Goal: Find specific page/section: Find specific page/section

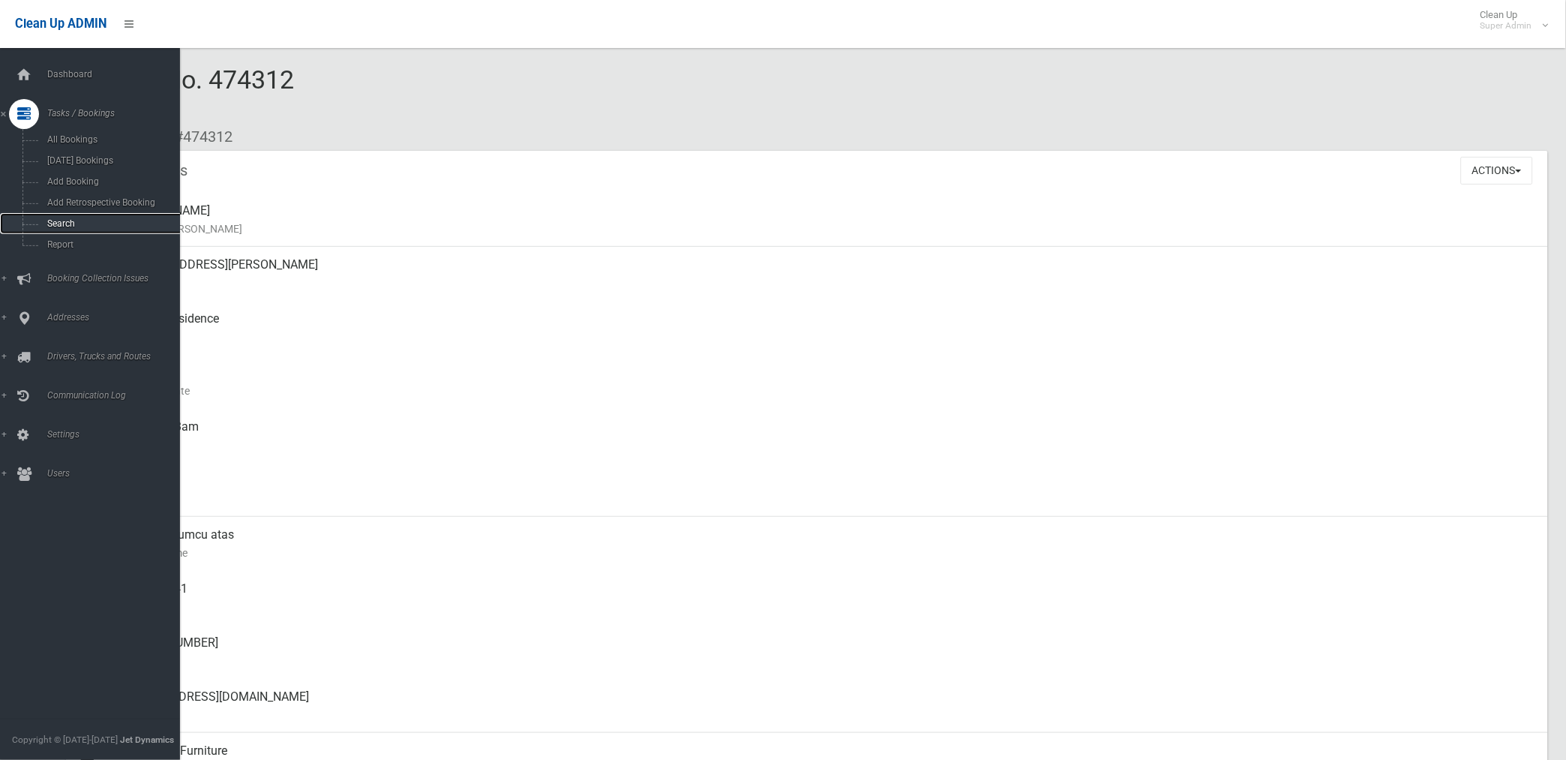
click at [68, 225] on span "Search" at bounding box center [111, 223] width 137 height 11
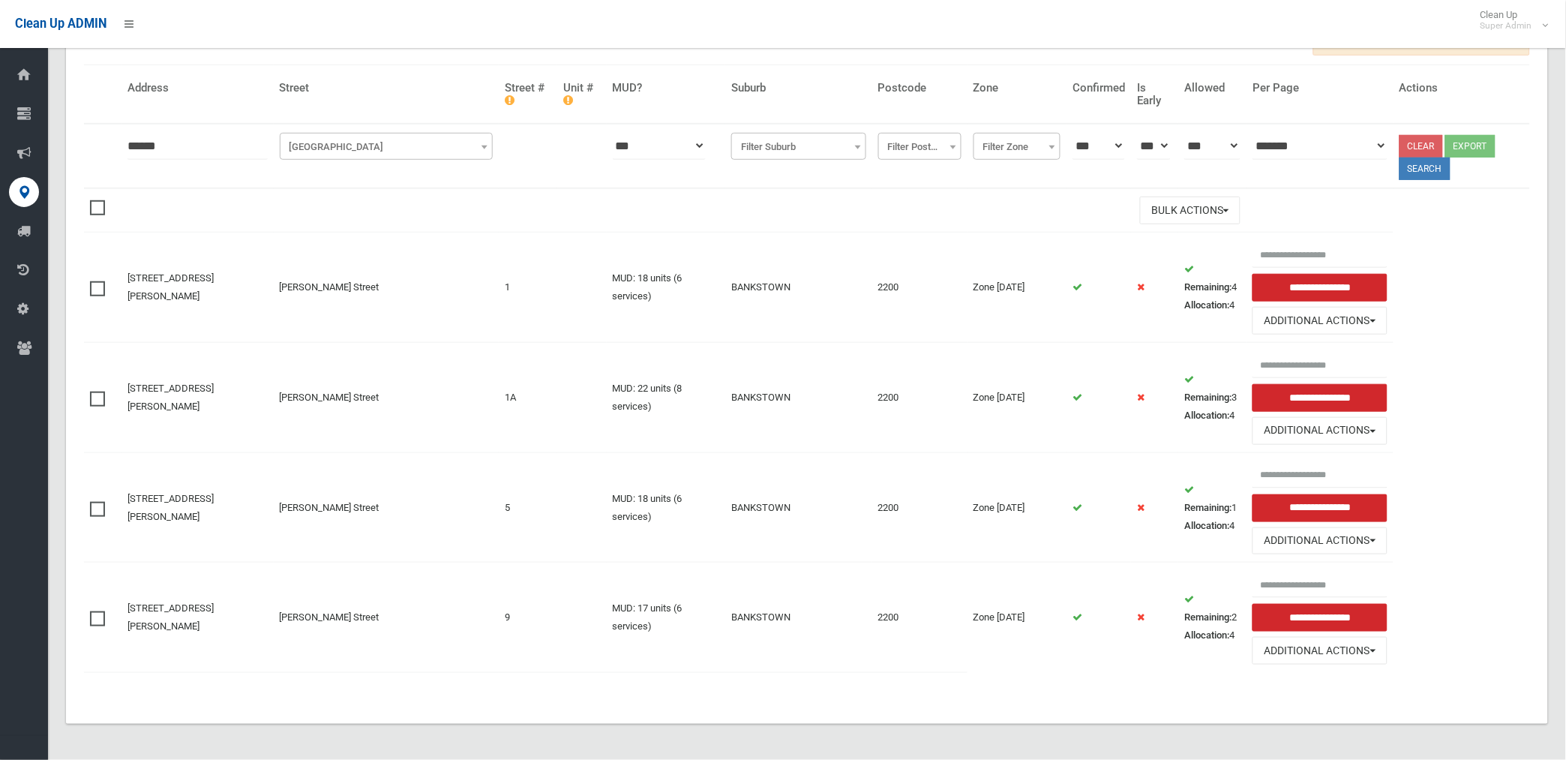
scroll to position [181, 0]
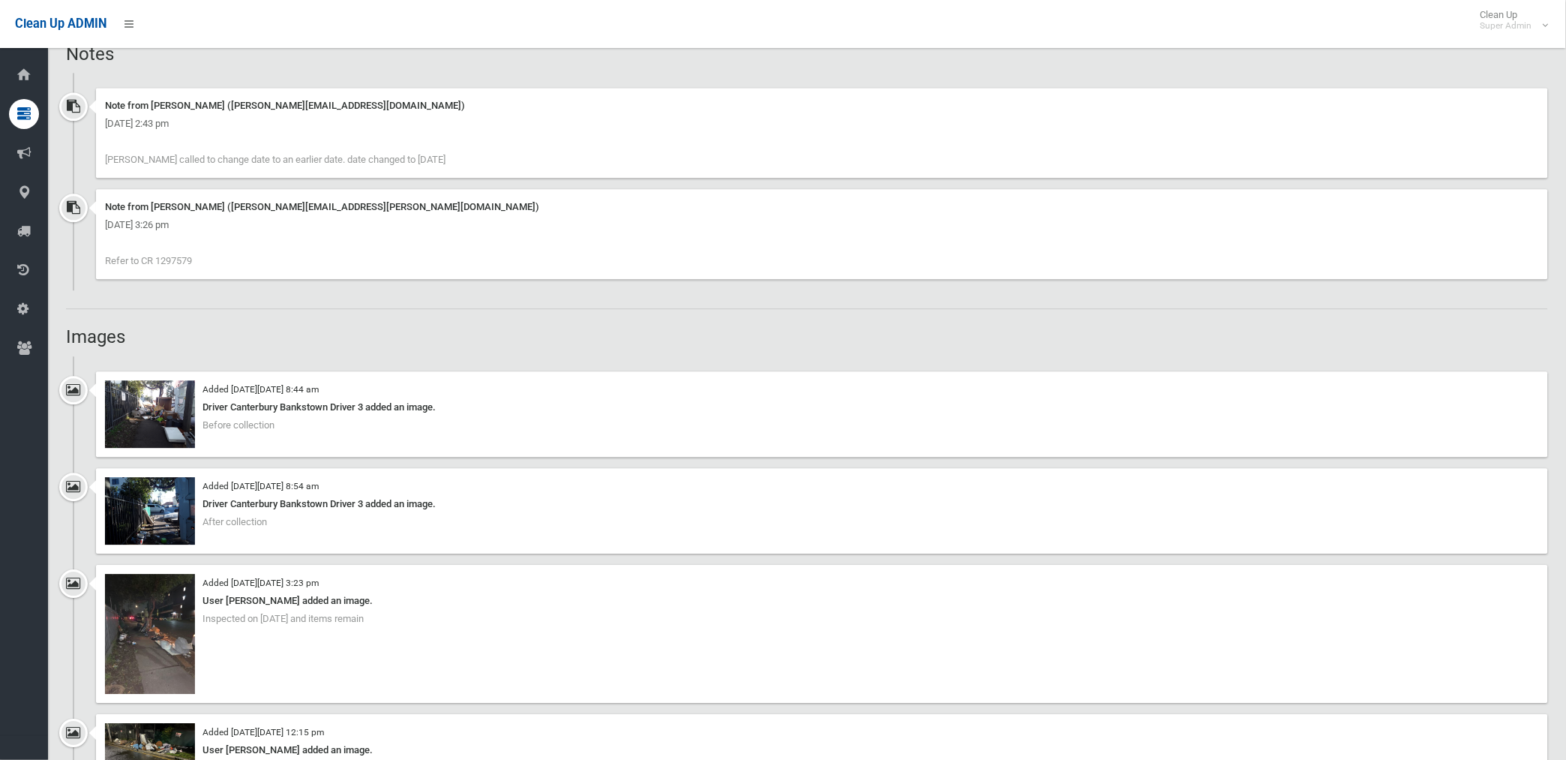
scroll to position [1000, 0]
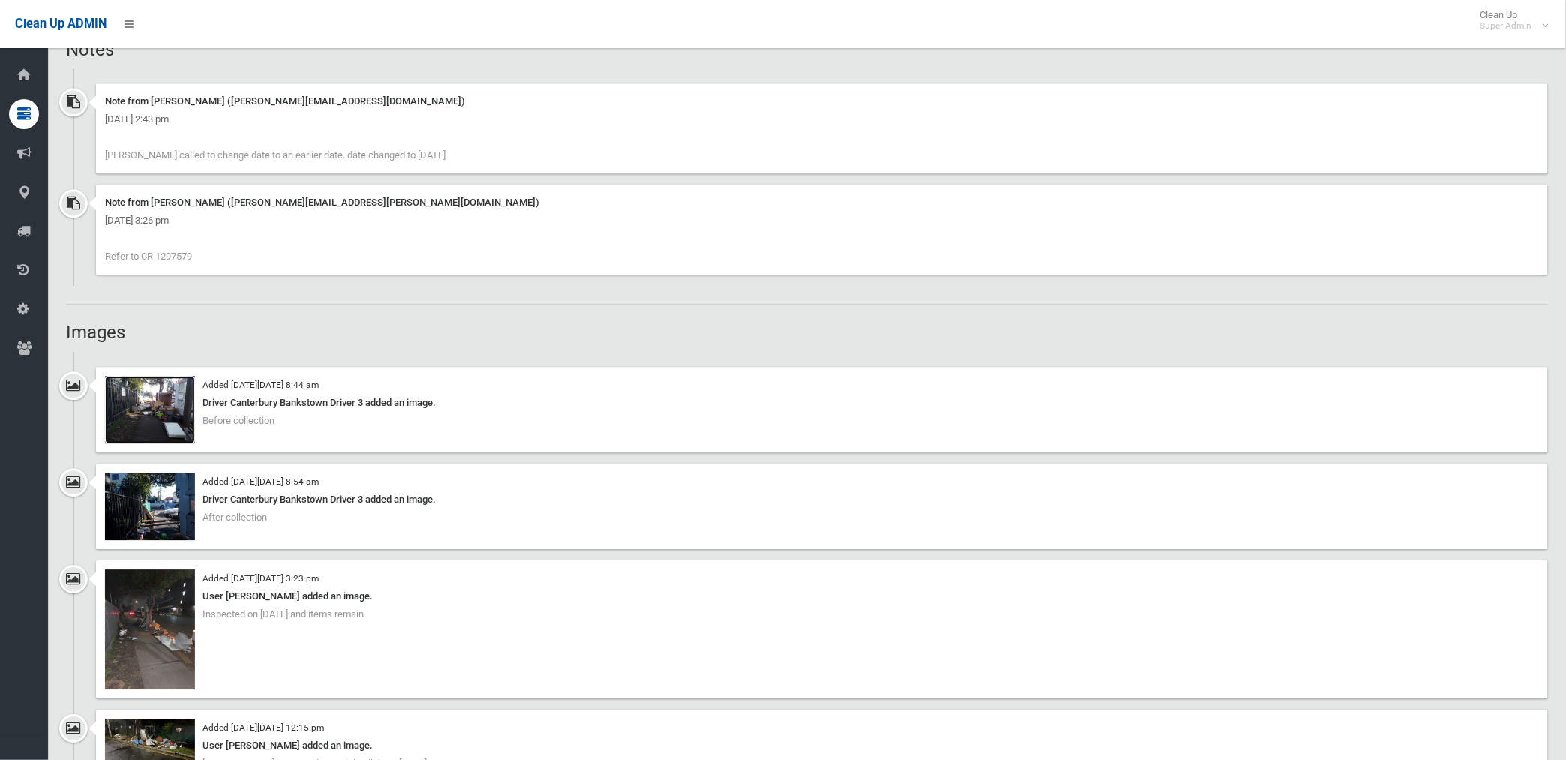
click at [170, 409] on img at bounding box center [150, 410] width 90 height 68
click at [161, 506] on img at bounding box center [150, 507] width 90 height 68
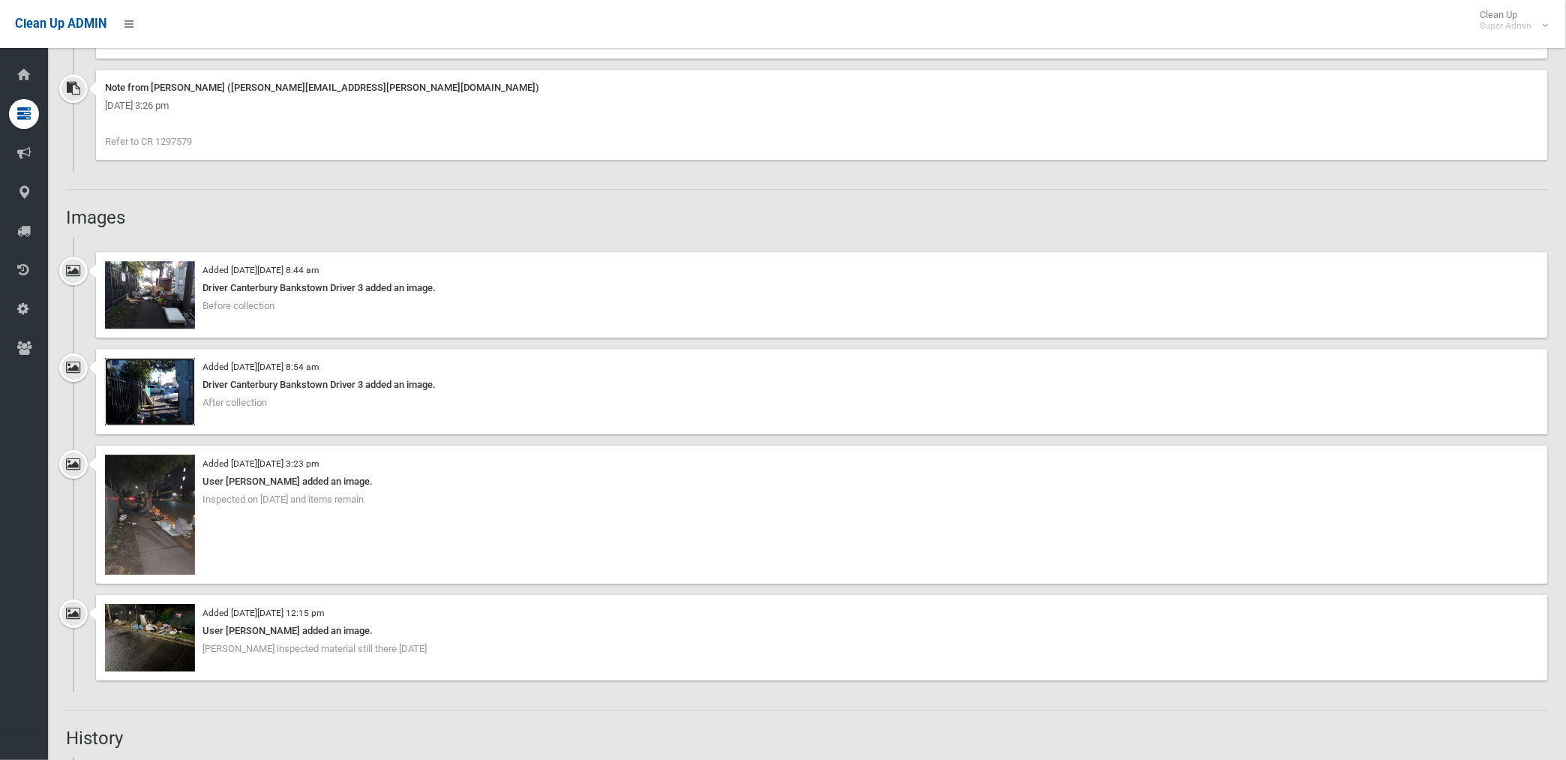
scroll to position [1250, 0]
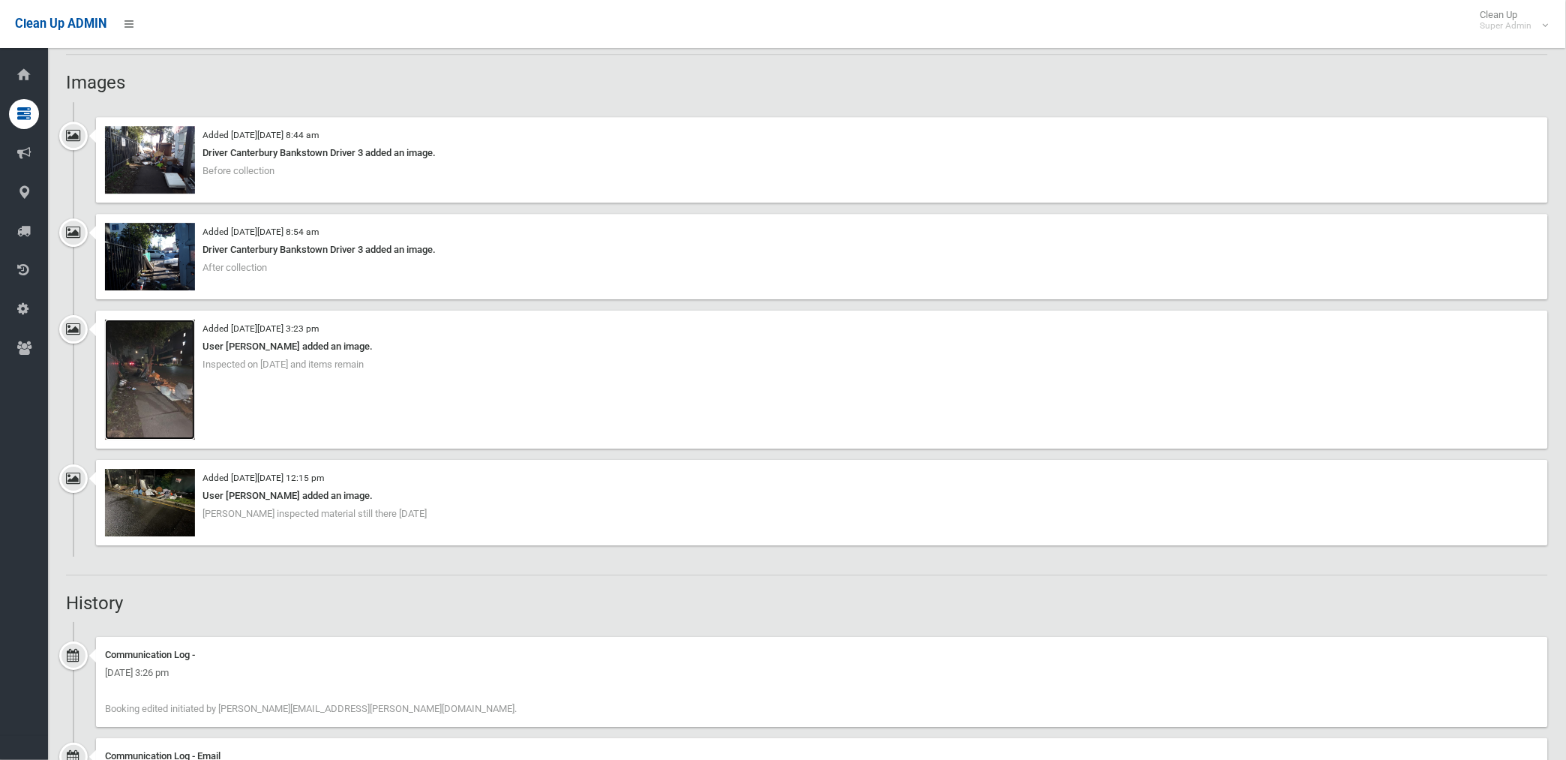
click at [163, 395] on img at bounding box center [150, 380] width 90 height 120
click at [160, 493] on img at bounding box center [150, 503] width 90 height 68
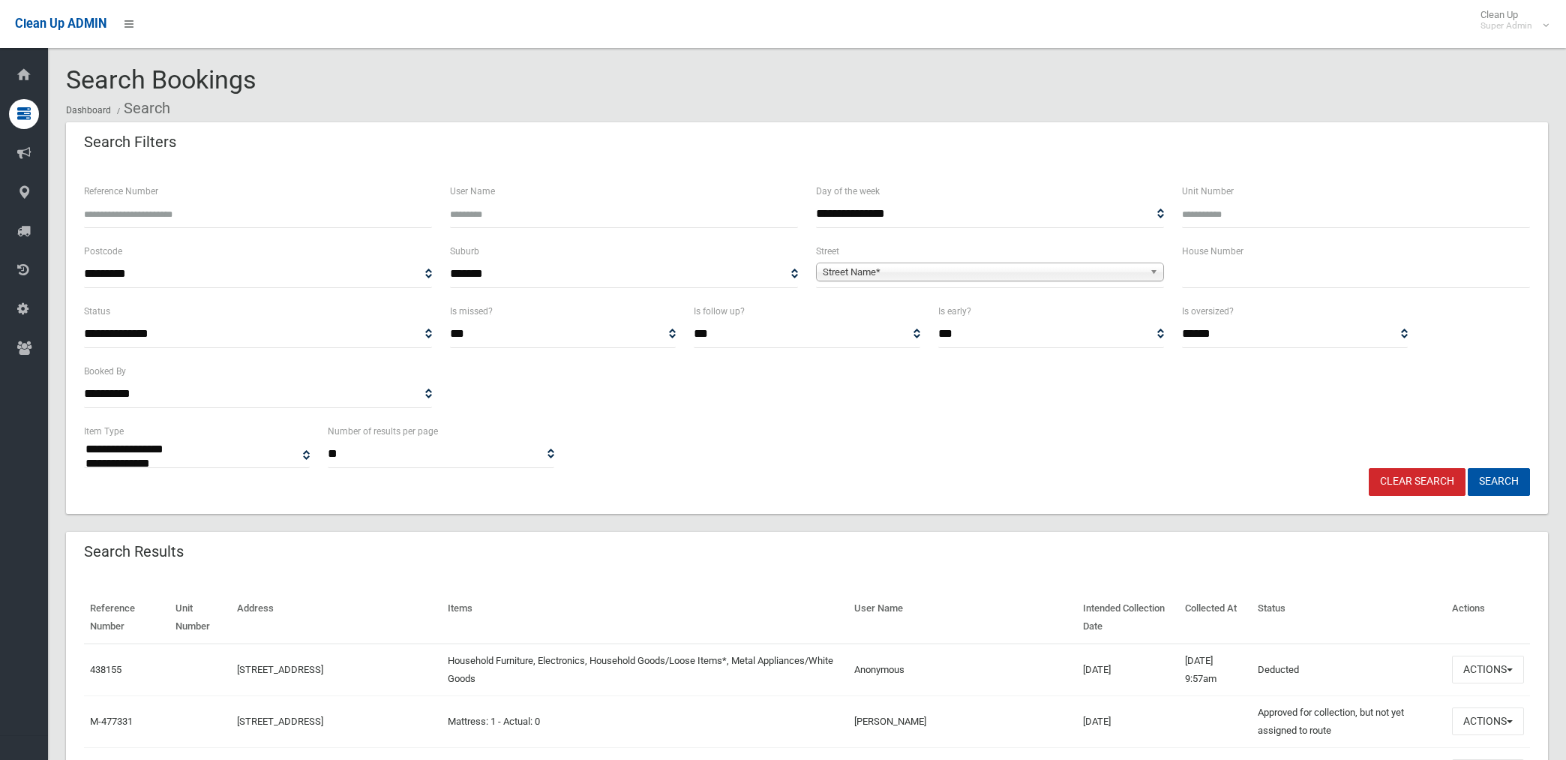
select select
click at [278, 208] on input "Reference Number" at bounding box center [258, 214] width 348 height 28
click at [206, 209] on input "Reference Number" at bounding box center [258, 214] width 348 height 28
type input "******"
click at [1468, 468] on button "Search" at bounding box center [1499, 482] width 62 height 28
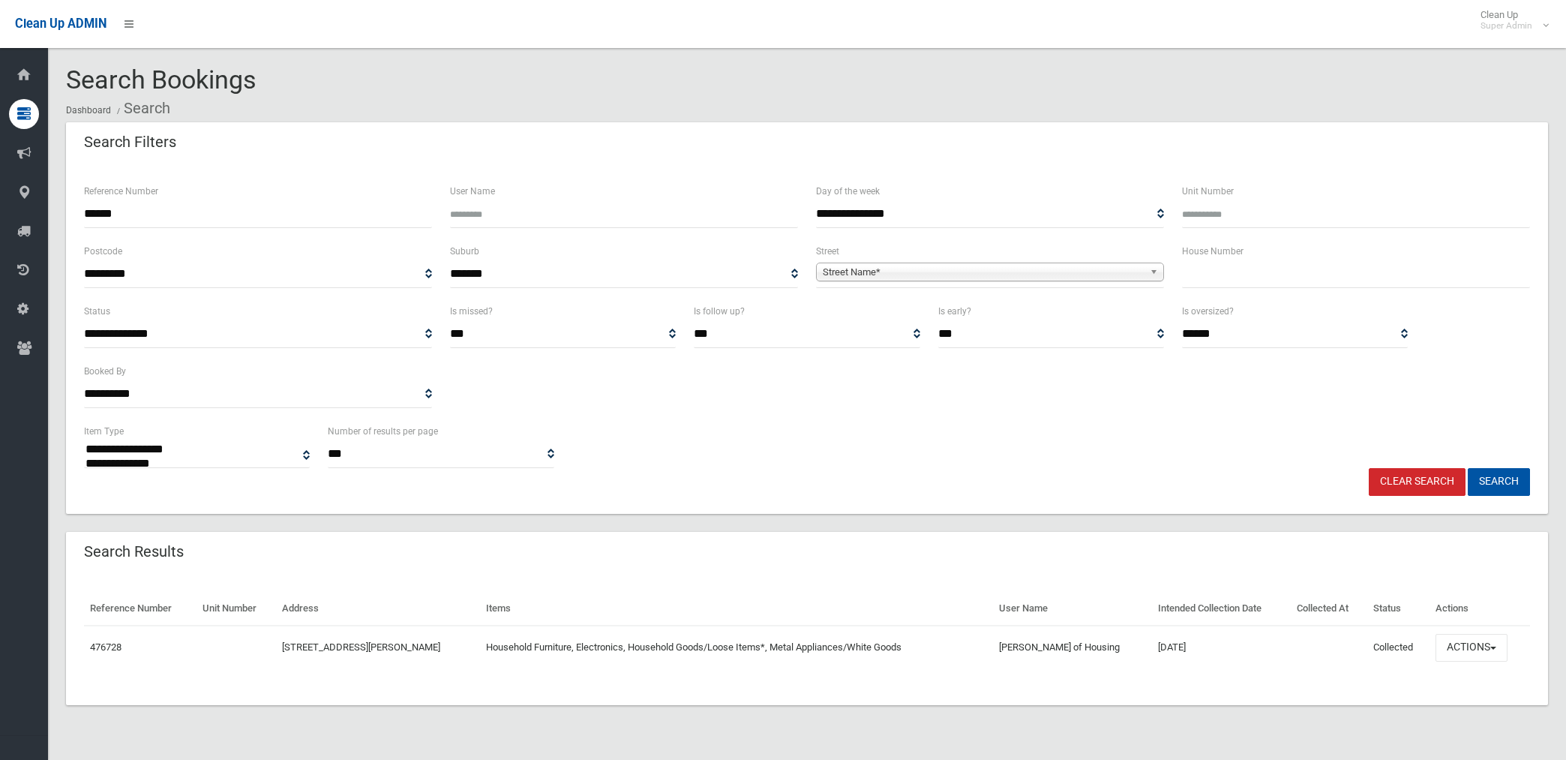
select select
click at [1475, 647] on button "Actions" at bounding box center [1472, 648] width 72 height 28
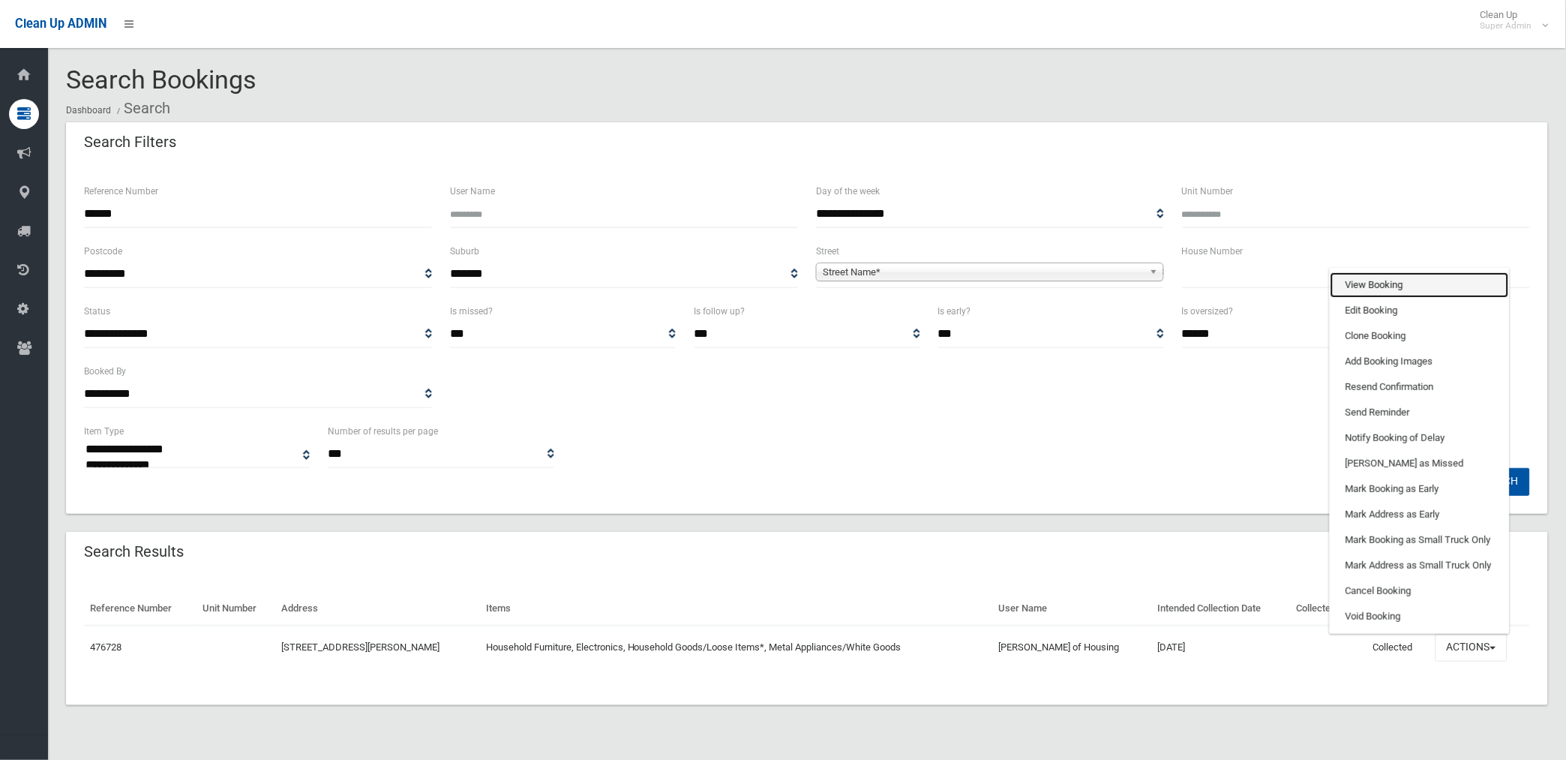
click at [1404, 279] on link "View Booking" at bounding box center [1420, 285] width 179 height 26
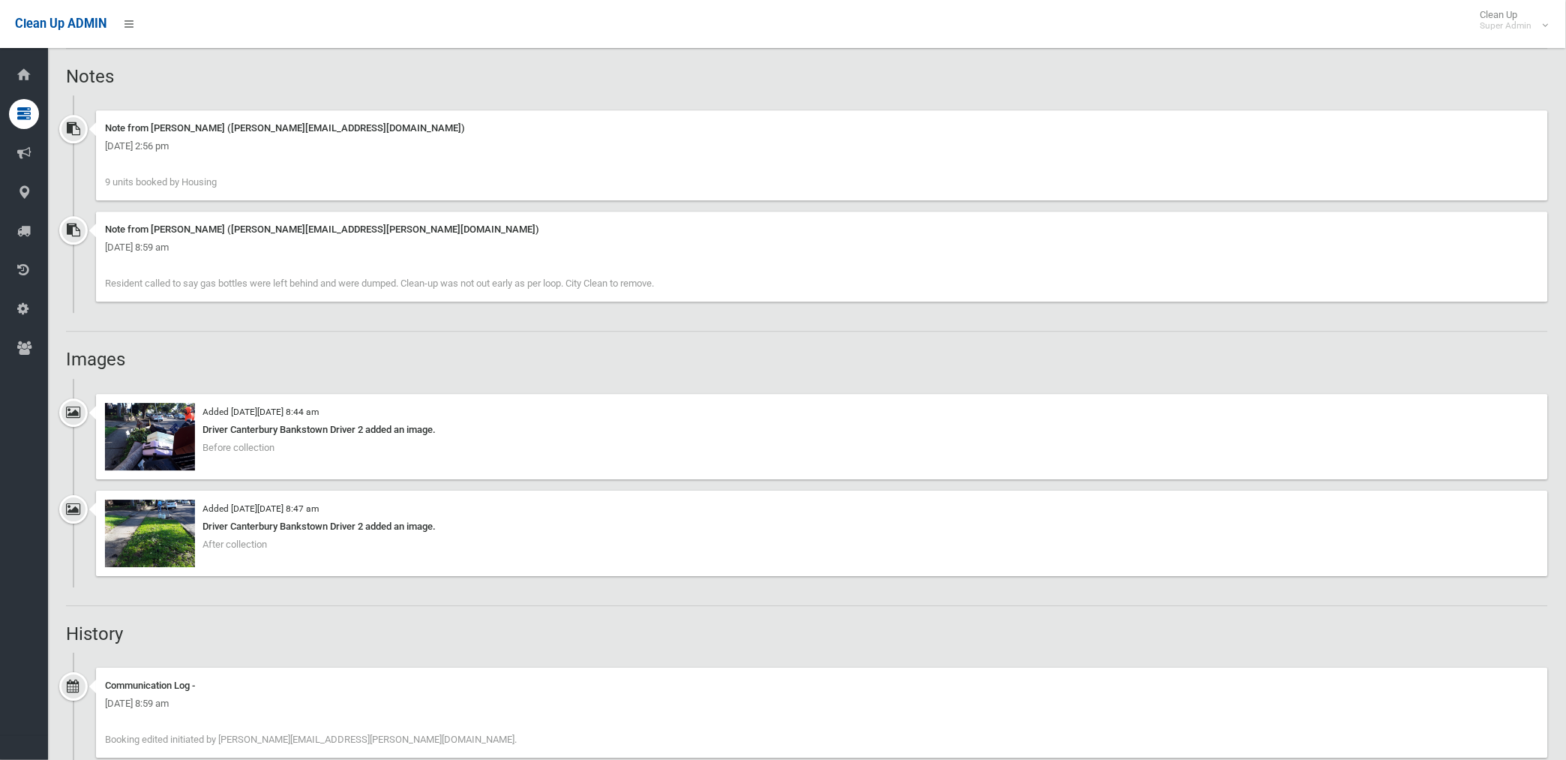
scroll to position [1083, 0]
click at [155, 536] on img at bounding box center [150, 535] width 90 height 68
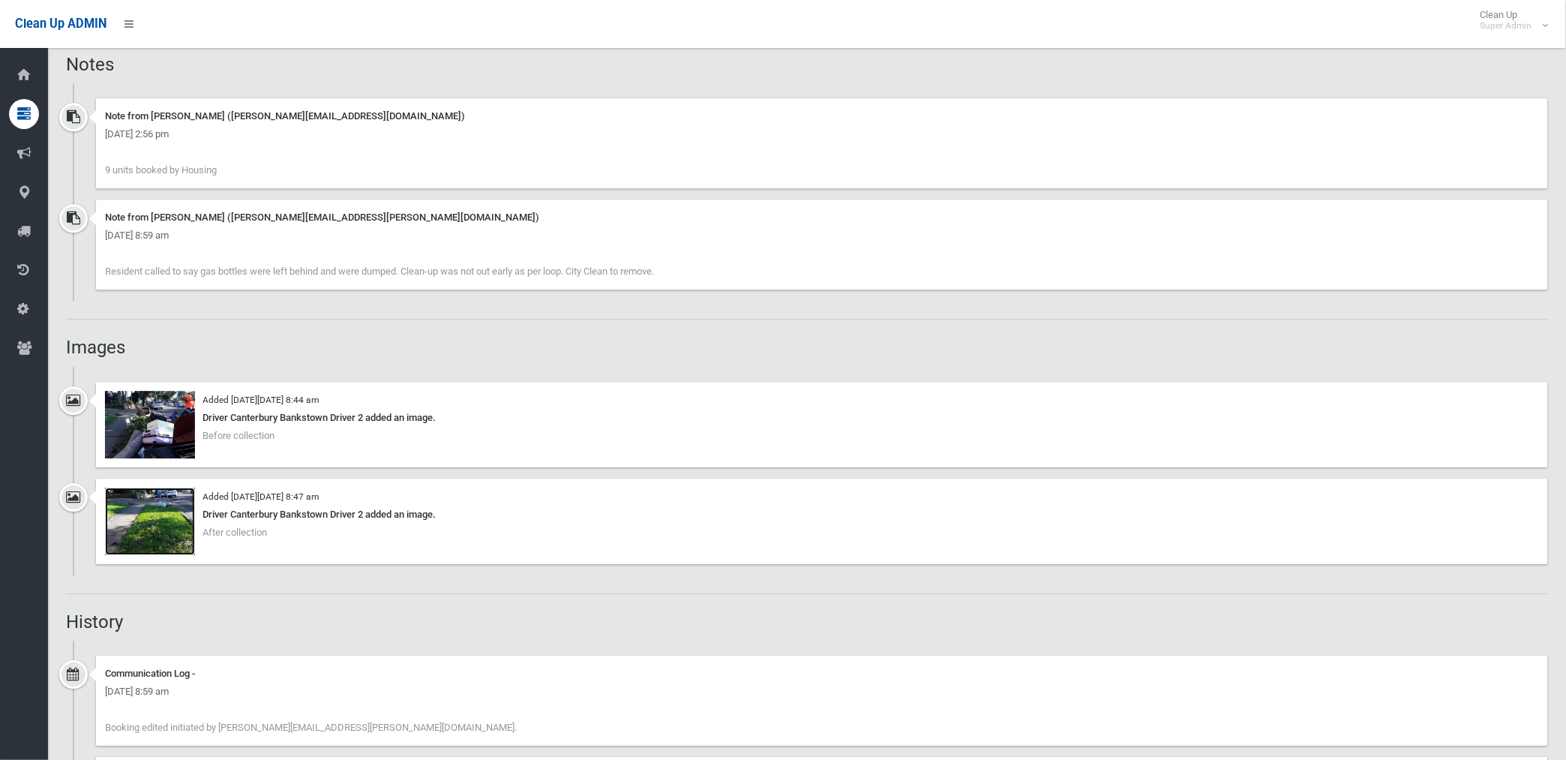
scroll to position [1167, 0]
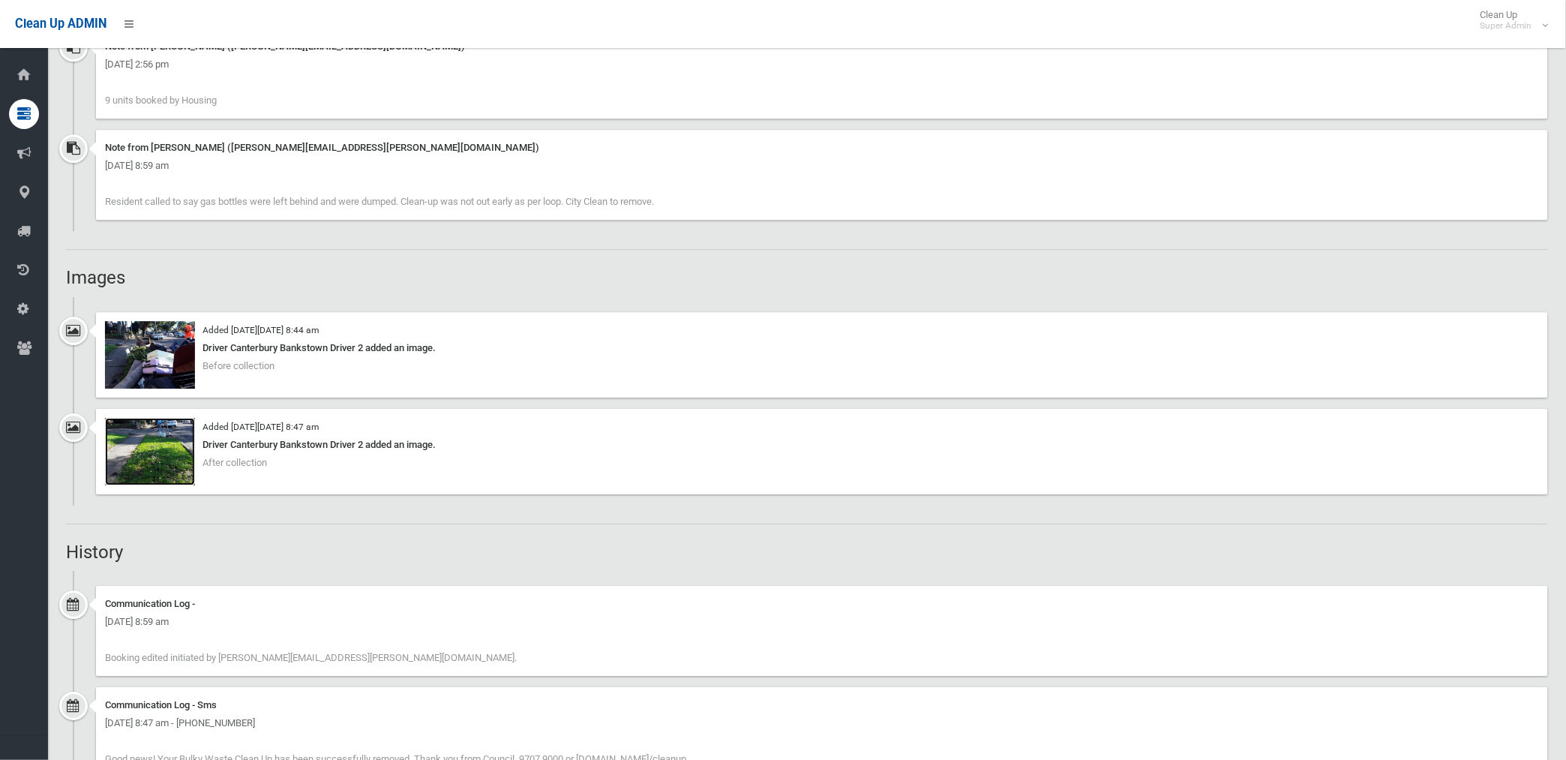
click at [170, 476] on img at bounding box center [150, 452] width 90 height 68
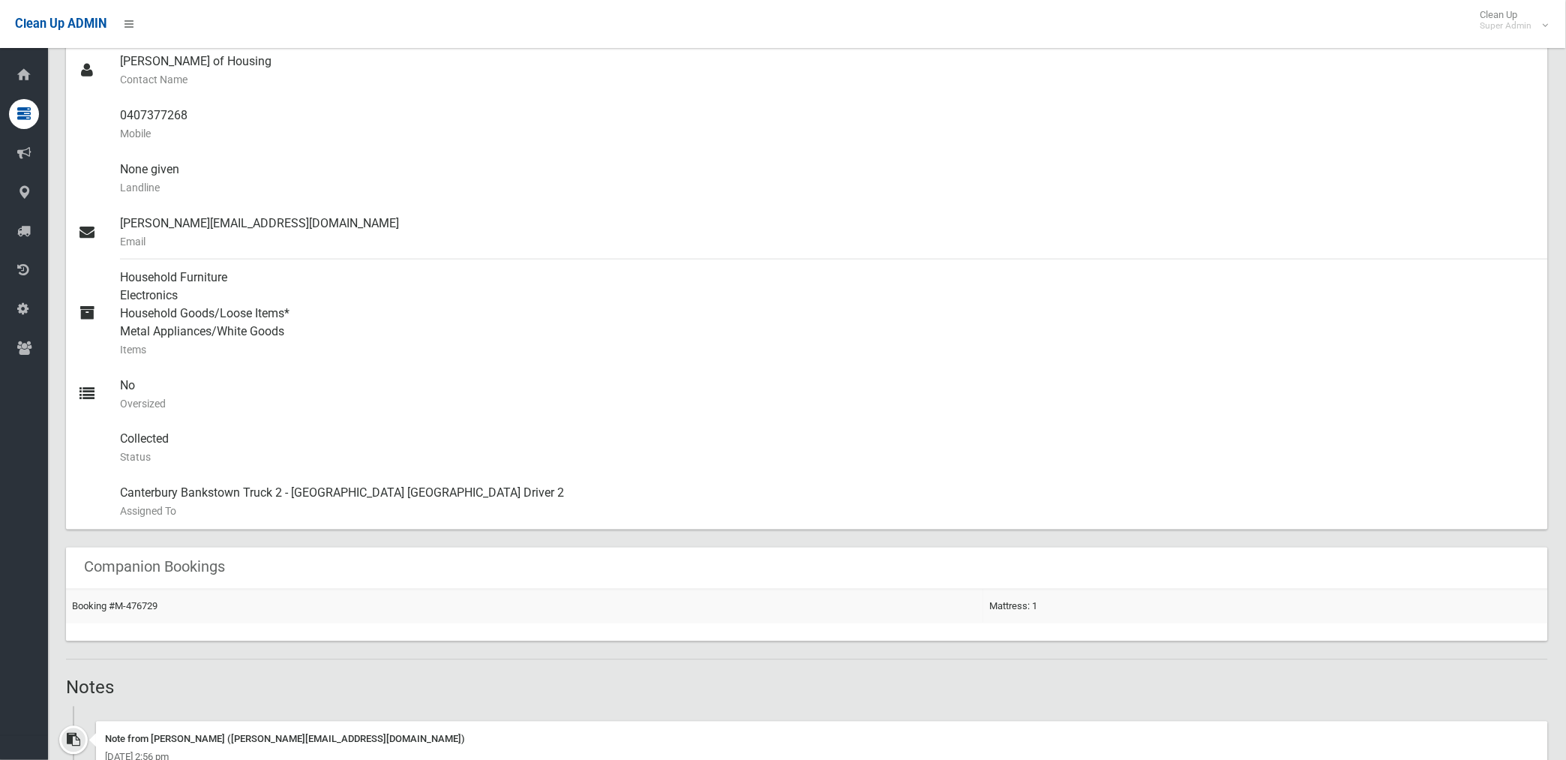
scroll to position [500, 0]
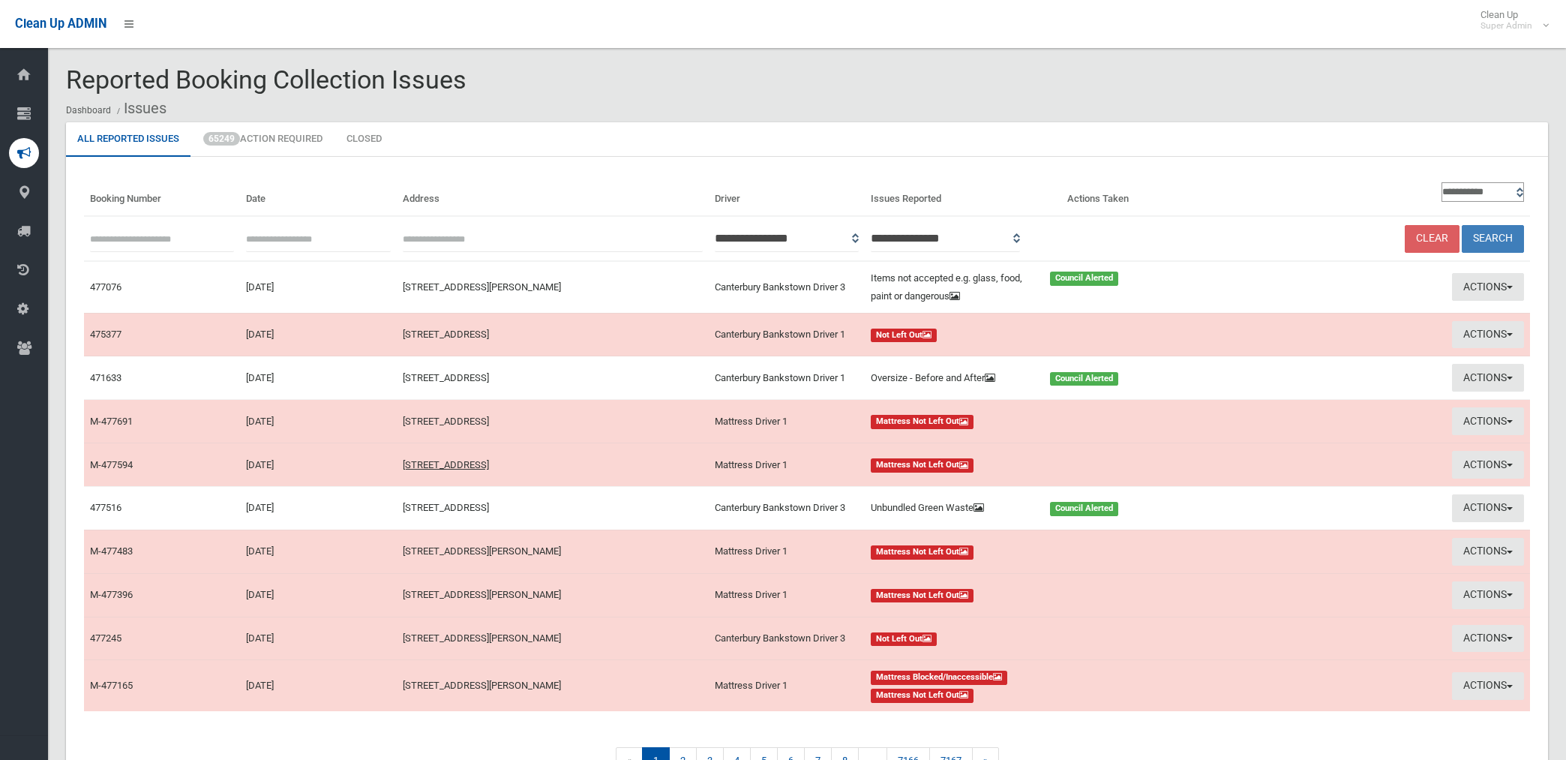
scroll to position [83, 0]
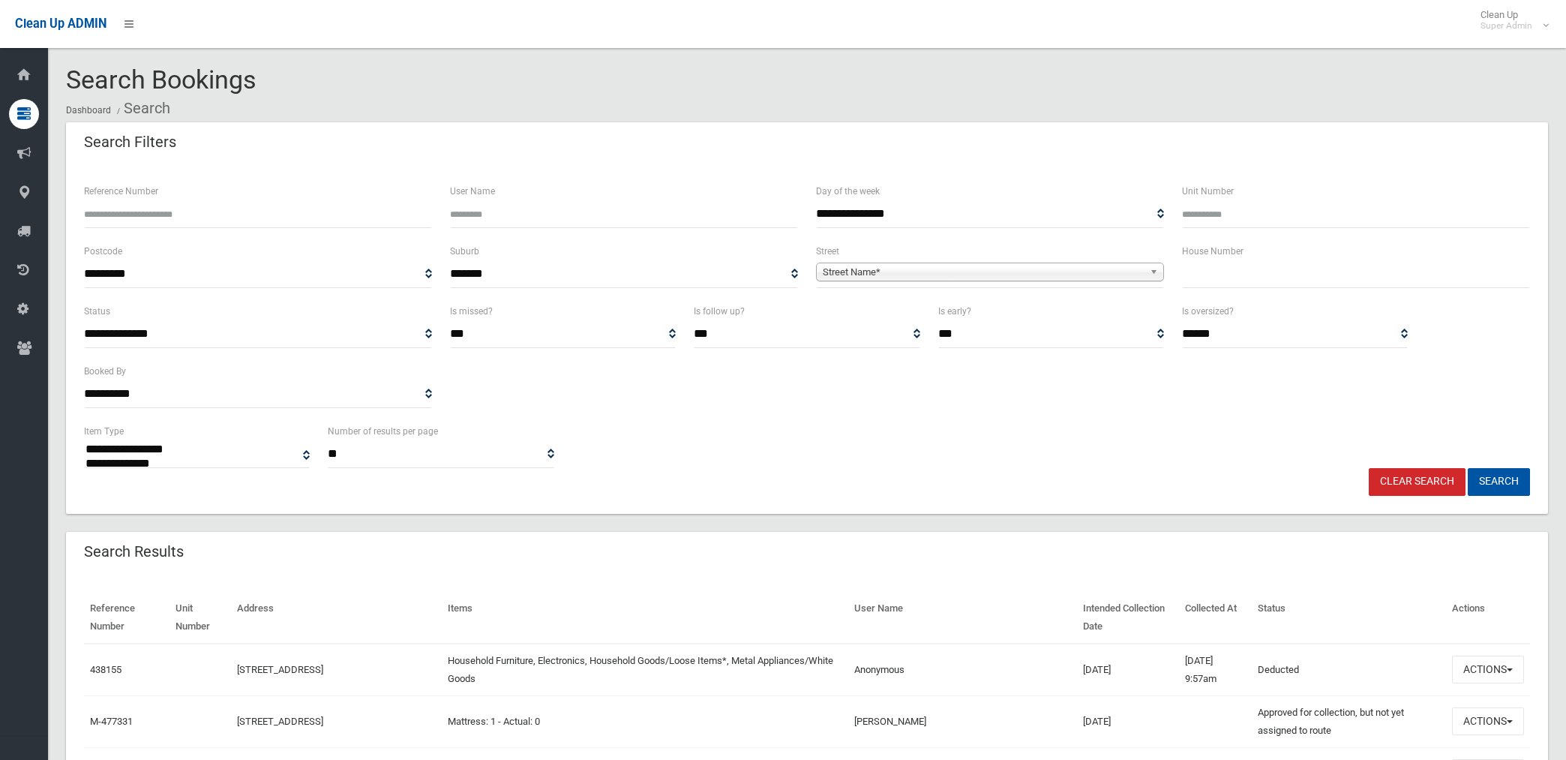
select select
click at [894, 267] on span "Street Name*" at bounding box center [983, 272] width 321 height 18
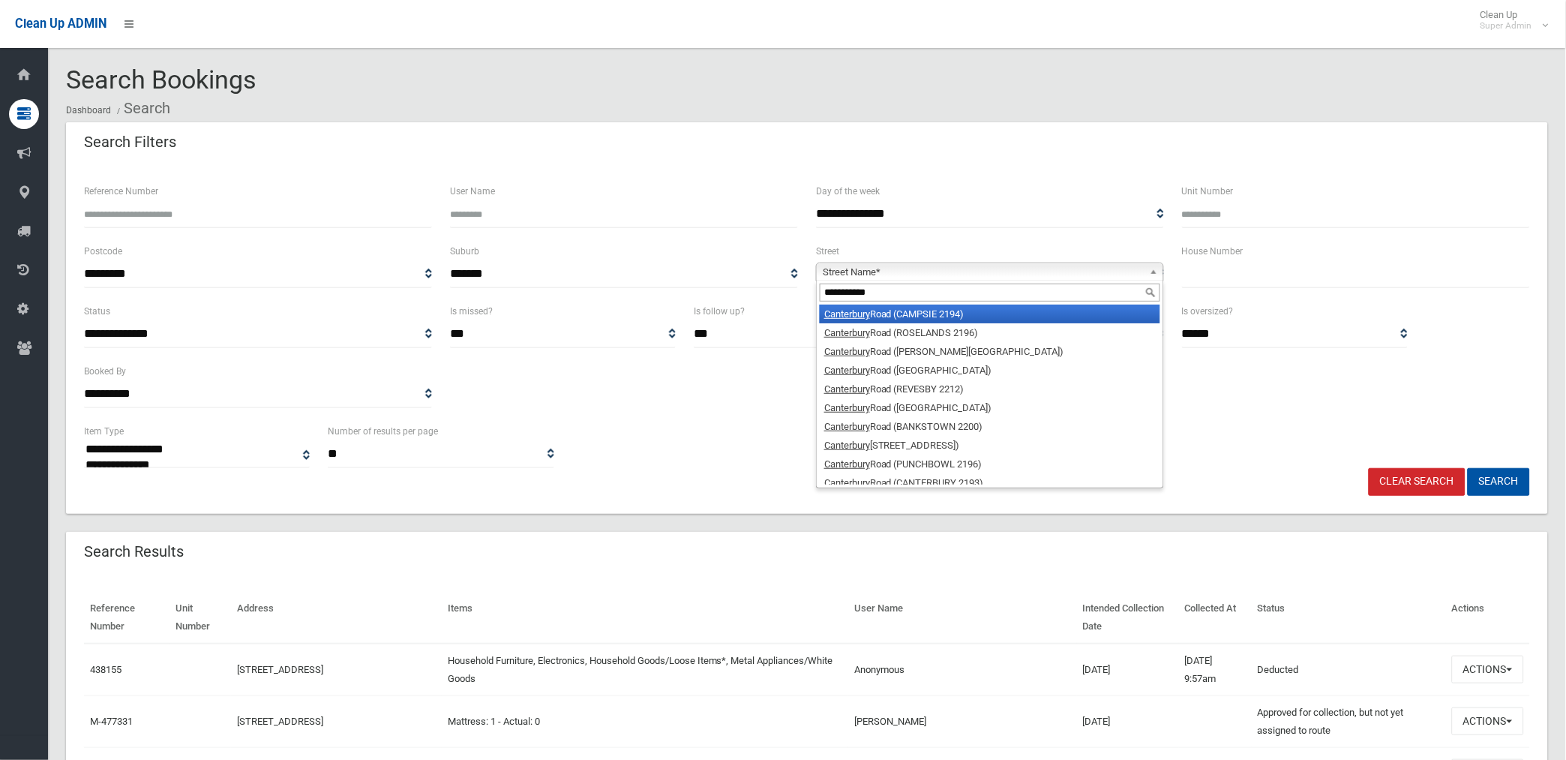
type input "**********"
drag, startPoint x: 923, startPoint y: 314, endPoint x: 1070, endPoint y: 305, distance: 147.3
click at [925, 314] on li "[STREET_ADDRESS])" at bounding box center [990, 314] width 341 height 19
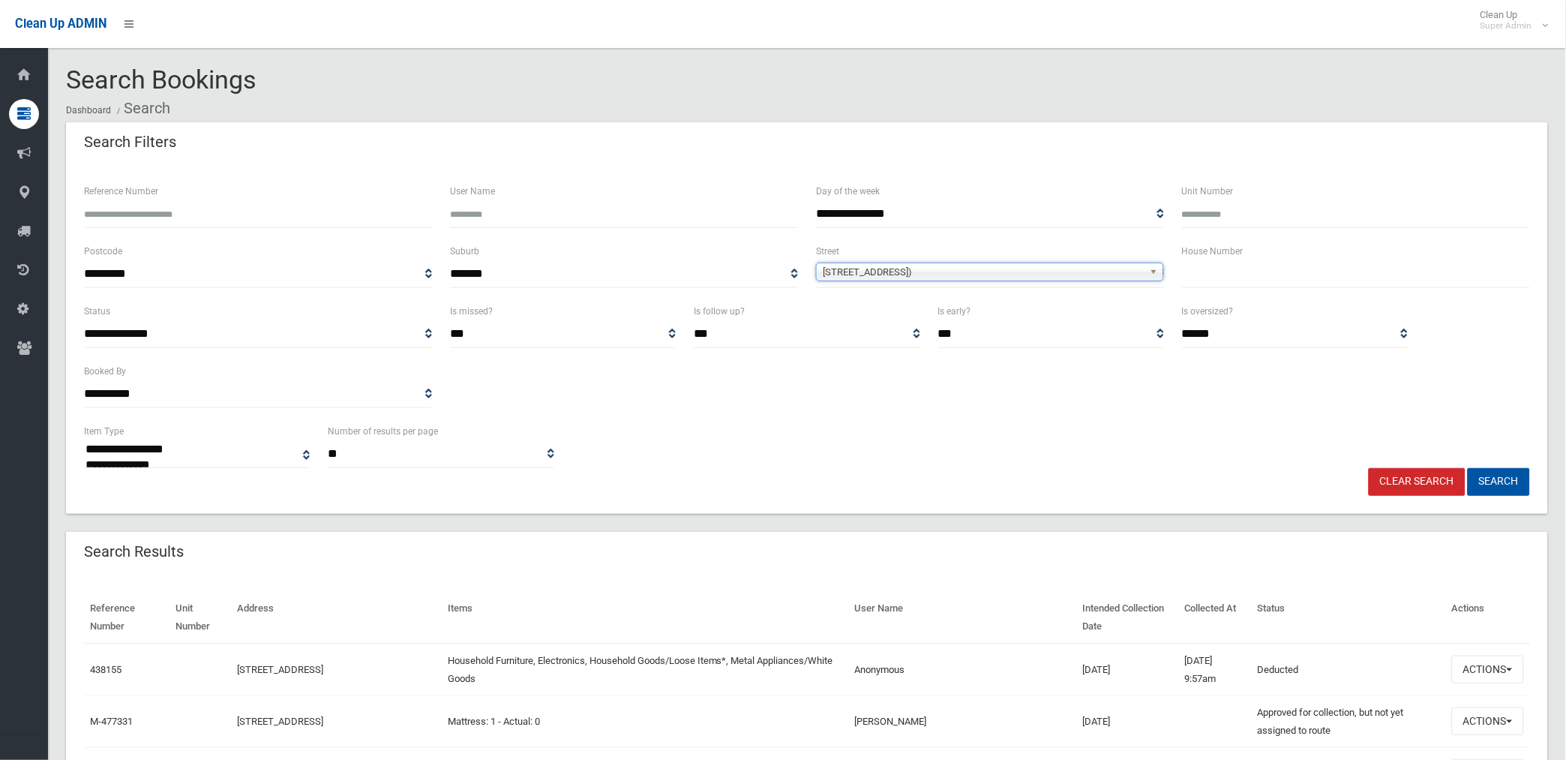
click at [1227, 273] on input "text" at bounding box center [1356, 274] width 348 height 28
click at [1468, 468] on button "Search" at bounding box center [1499, 482] width 62 height 28
click at [1254, 275] on input "***" at bounding box center [1356, 274] width 348 height 28
type input "****"
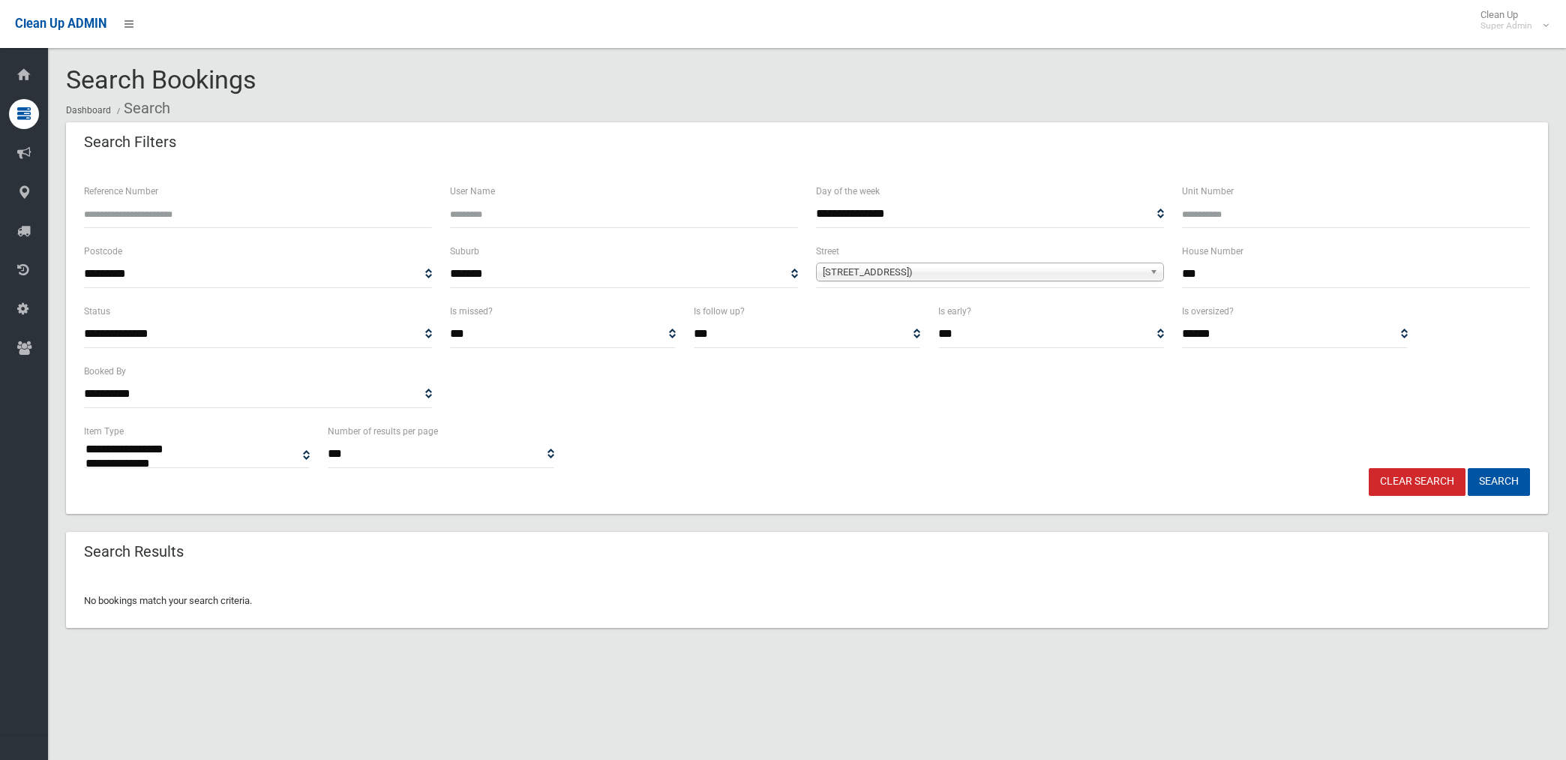
select select
click at [1255, 275] on input "***" at bounding box center [1356, 274] width 348 height 28
type input "*"
click at [1243, 267] on input "text" at bounding box center [1356, 274] width 348 height 28
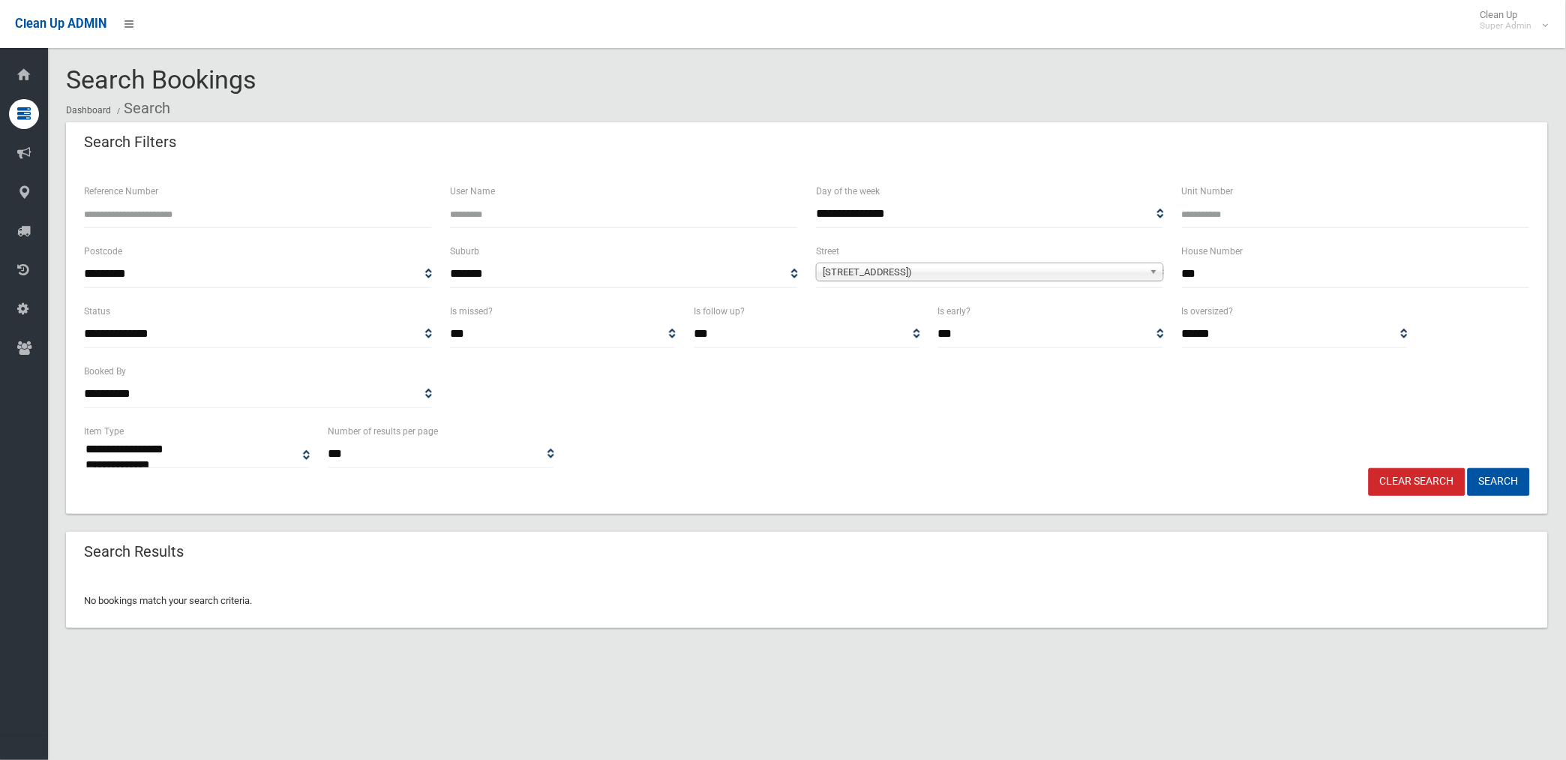
type input "***"
click at [1468, 468] on button "Search" at bounding box center [1499, 482] width 62 height 28
select select
click at [1236, 274] on input "***" at bounding box center [1356, 274] width 348 height 28
type input "*"
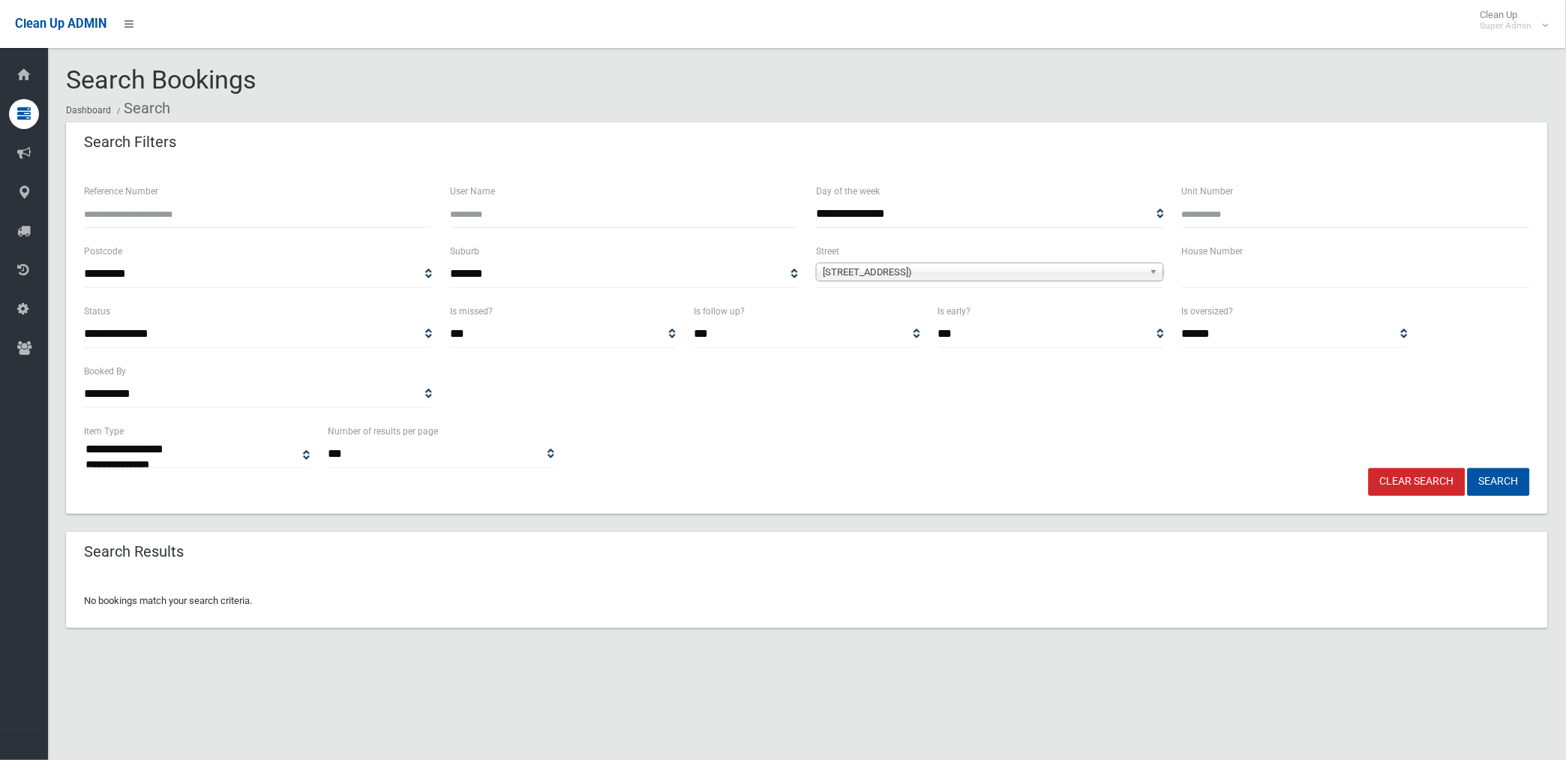
click at [1468, 468] on button "Search" at bounding box center [1499, 482] width 62 height 28
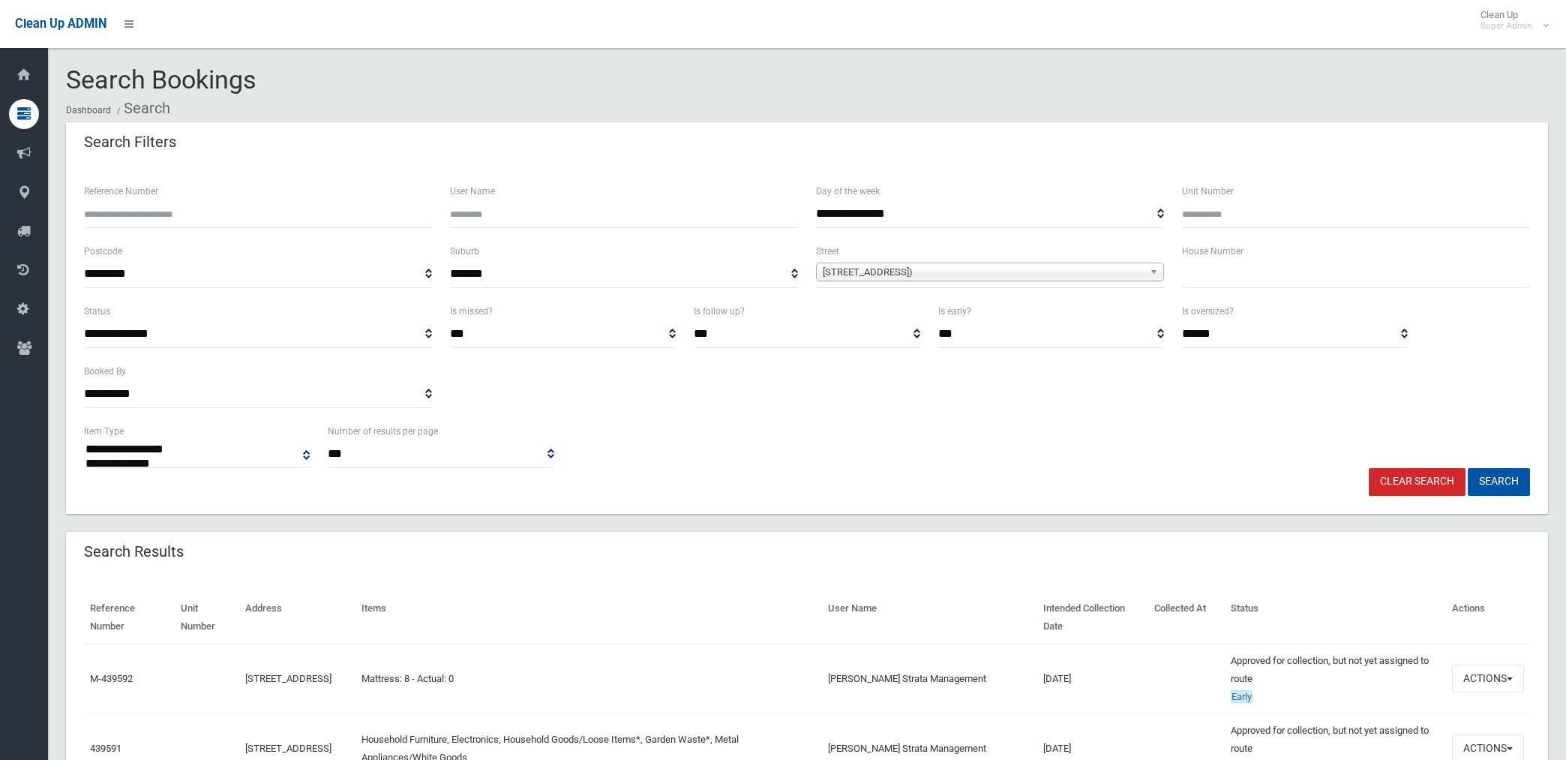
select select
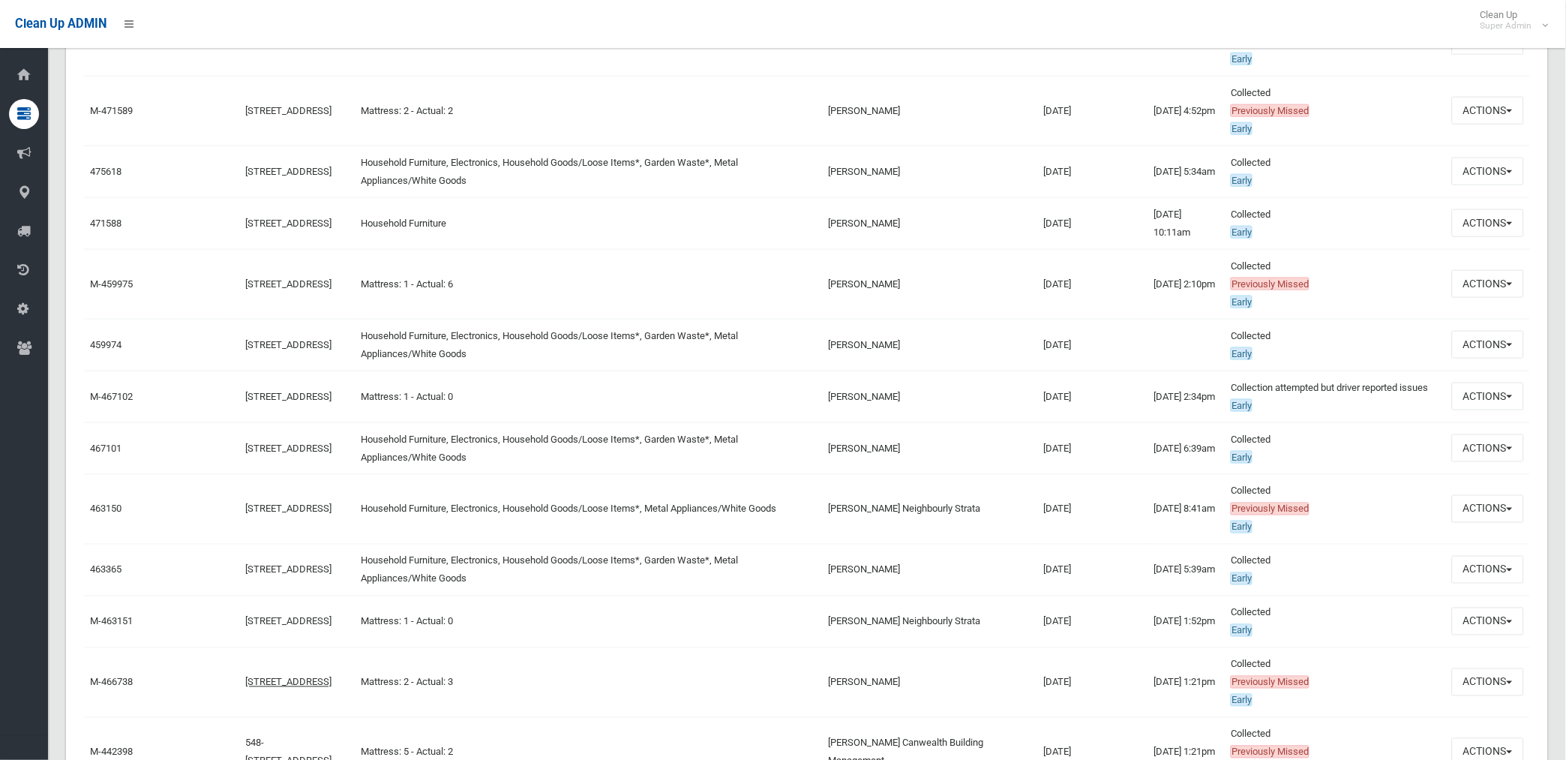
scroll to position [2167, 0]
click at [1470, 351] on button "Actions" at bounding box center [1488, 346] width 72 height 28
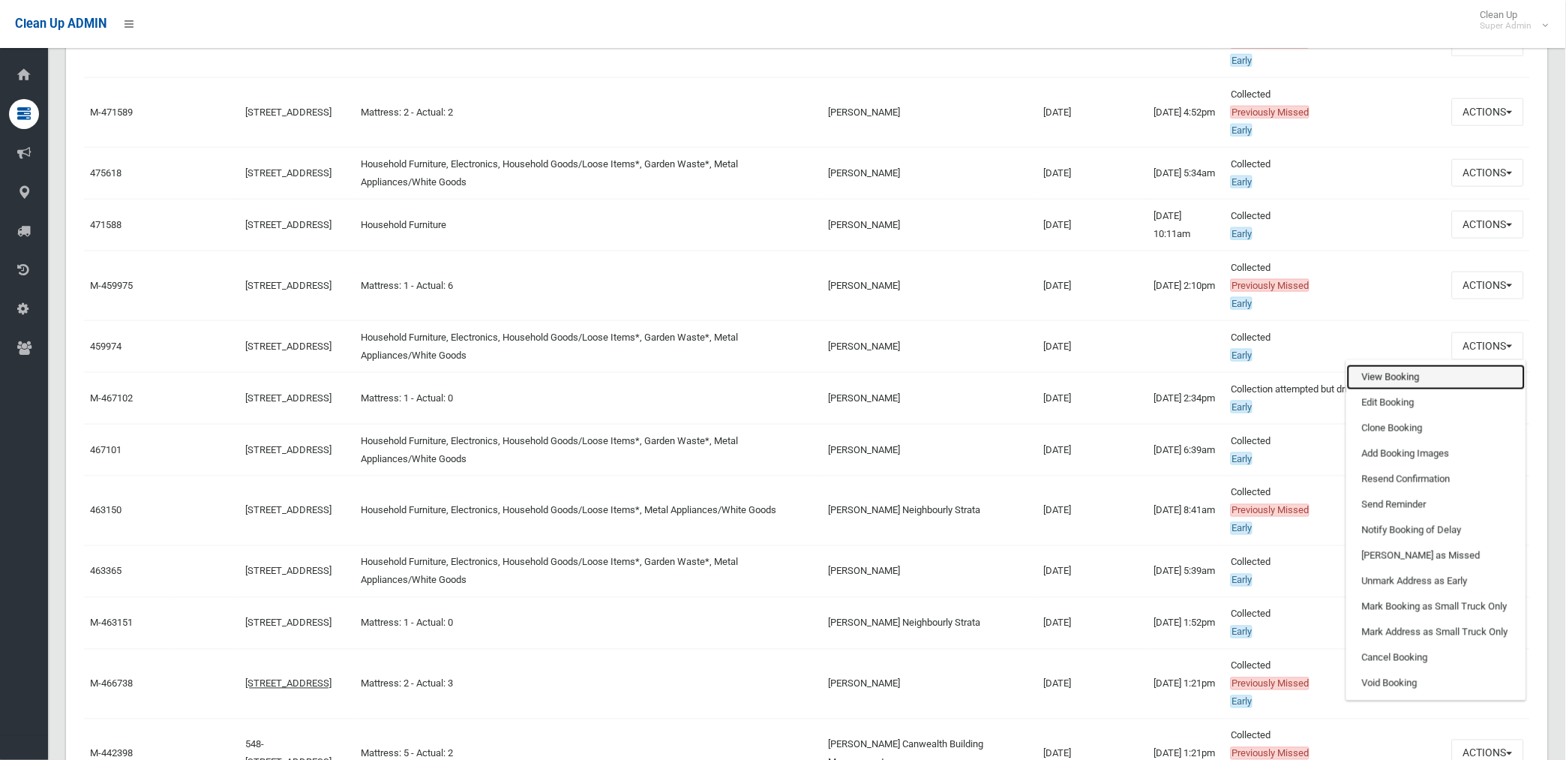
drag, startPoint x: 1389, startPoint y: 375, endPoint x: 1135, endPoint y: 401, distance: 254.9
click at [1388, 375] on link "View Booking" at bounding box center [1436, 378] width 179 height 26
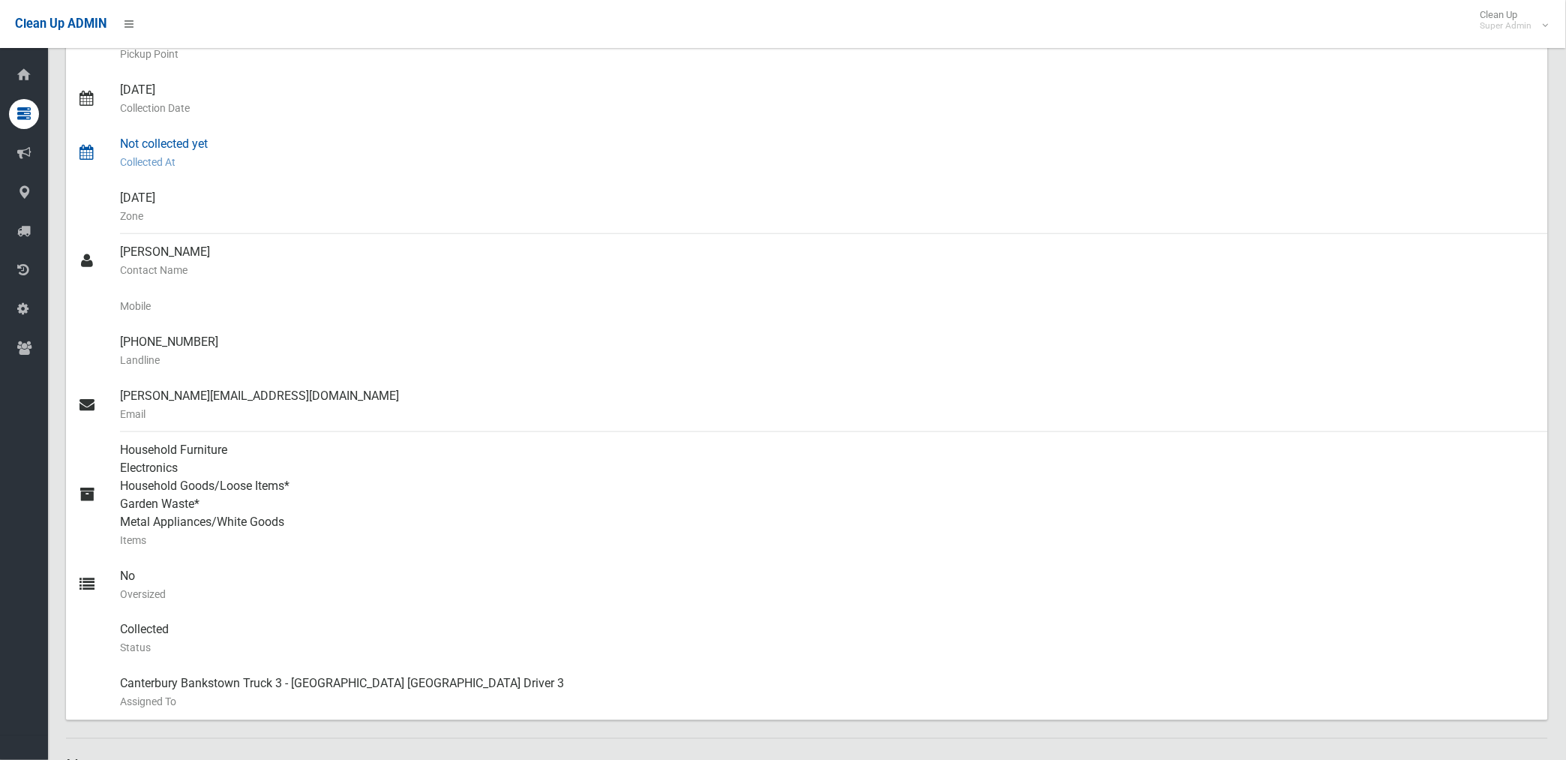
scroll to position [333, 0]
